Goal: Task Accomplishment & Management: Complete application form

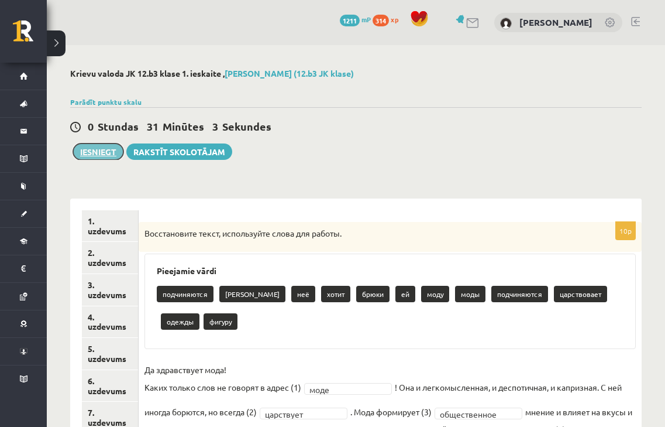
click at [85, 152] on button "Iesniegt" at bounding box center [98, 151] width 50 height 16
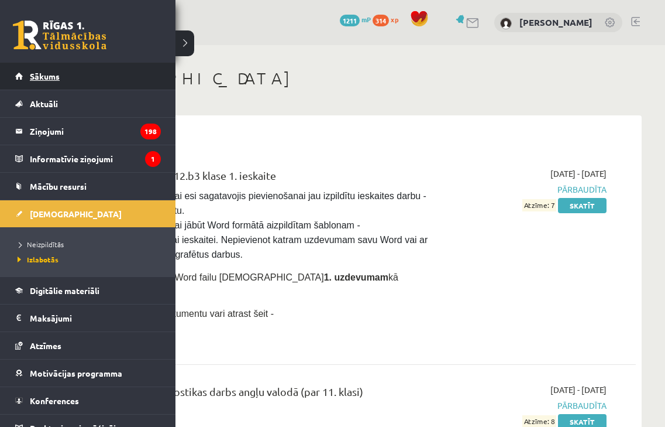
click at [28, 69] on link "Sākums" at bounding box center [88, 76] width 146 height 27
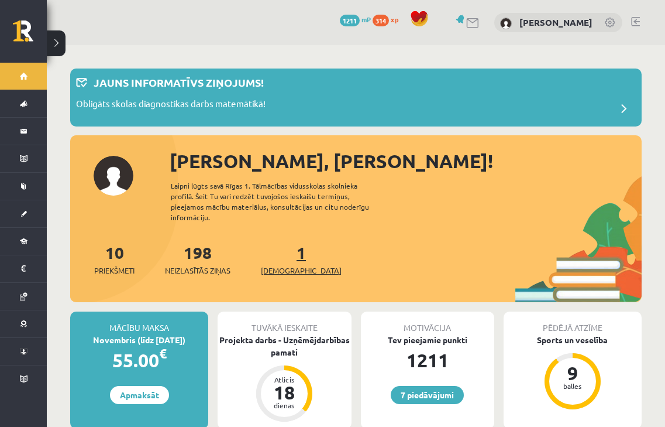
click at [287, 265] on span "[DEMOGRAPHIC_DATA]" at bounding box center [301, 271] width 81 height 12
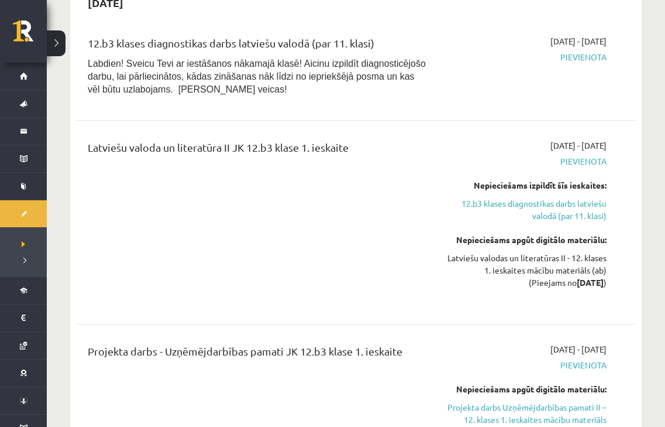
scroll to position [516, 0]
